Goal: Use online tool/utility: Utilize a website feature to perform a specific function

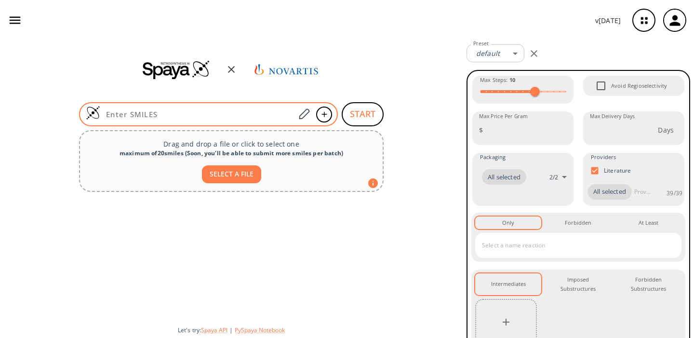
click at [178, 112] on input at bounding box center [197, 114] width 195 height 10
paste input "CN1CCN(CC2CCN(CC2(F)F)C2=NC=C(Cl)C(C(=O)NC3=C(F)C4=CC(C)=NN4C=C3)=C2F)CC1"
type input "CN1CCN(CC2CCN(CC2(F)F)C2=NC=C(Cl)C(C(=O)NC3=C(F)C4=CC(C)=NN4C=C3)=C2F)CC1"
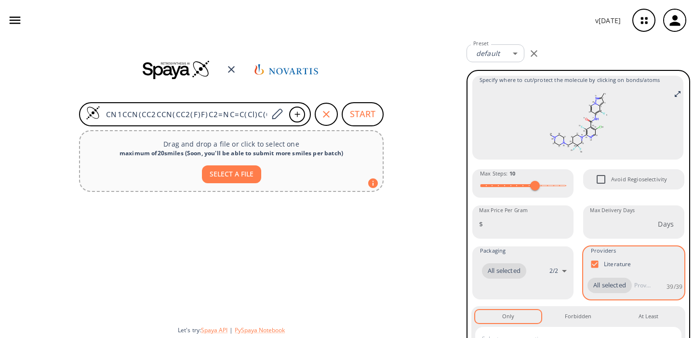
click at [592, 266] on input "Literature" at bounding box center [594, 264] width 18 height 18
checkbox input "false"
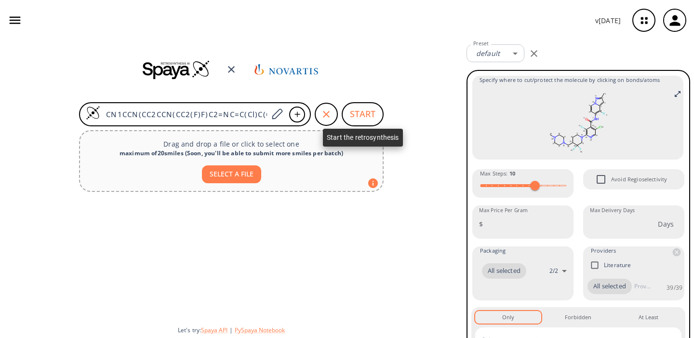
click at [363, 118] on button "START" at bounding box center [363, 114] width 42 height 24
click at [359, 113] on button "START" at bounding box center [363, 114] width 42 height 24
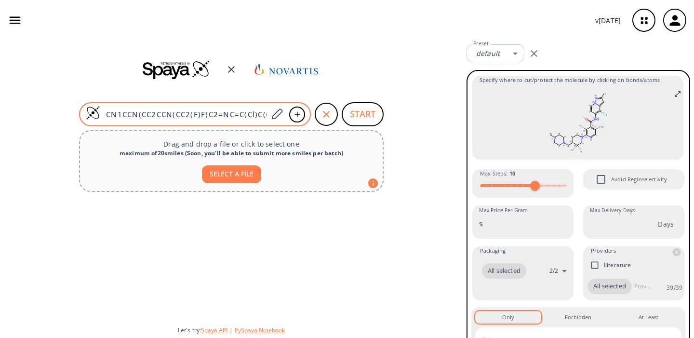
click at [217, 108] on div "CN1CCN(CC2CCN(CC2(F)F)C2=NC=C(Cl)C(C(=O)NC3=C(F)C4=CC(C)=NN4C=C3)=C2F)CC1" at bounding box center [195, 114] width 232 height 24
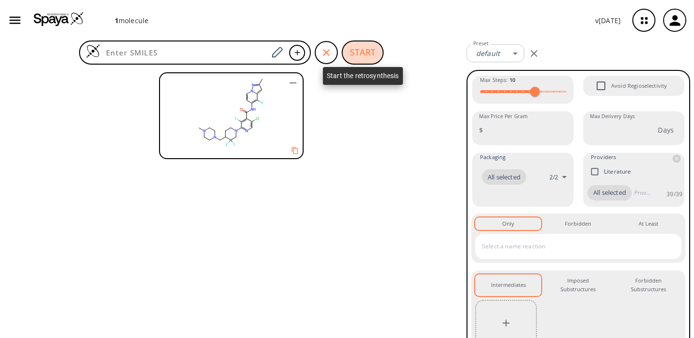
click at [361, 52] on button "START" at bounding box center [363, 52] width 42 height 24
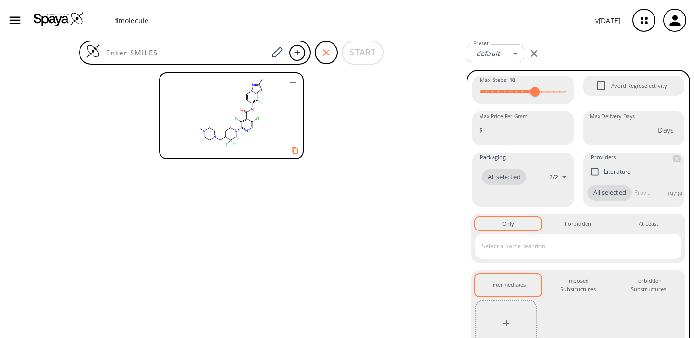
click at [240, 112] on rect at bounding box center [231, 111] width 142 height 77
click at [228, 117] on rect at bounding box center [231, 111] width 142 height 77
click at [354, 142] on div at bounding box center [231, 202] width 462 height 269
